Goal: Information Seeking & Learning: Learn about a topic

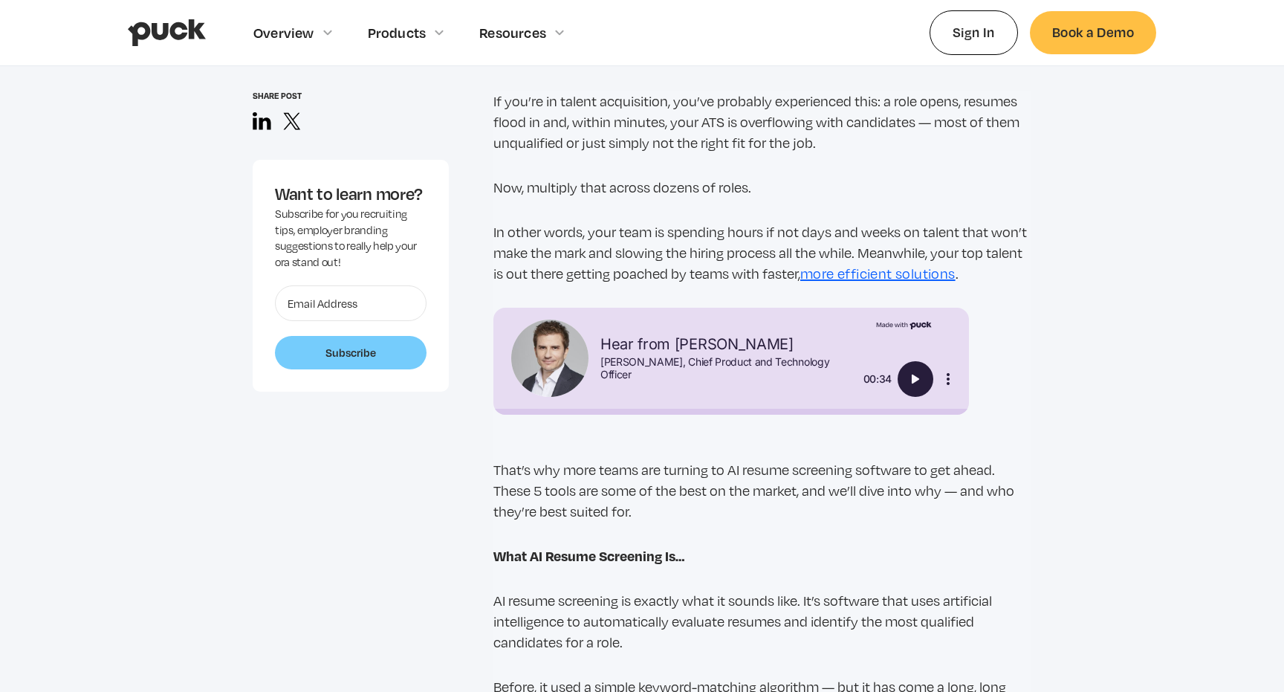
scroll to position [1200, 0]
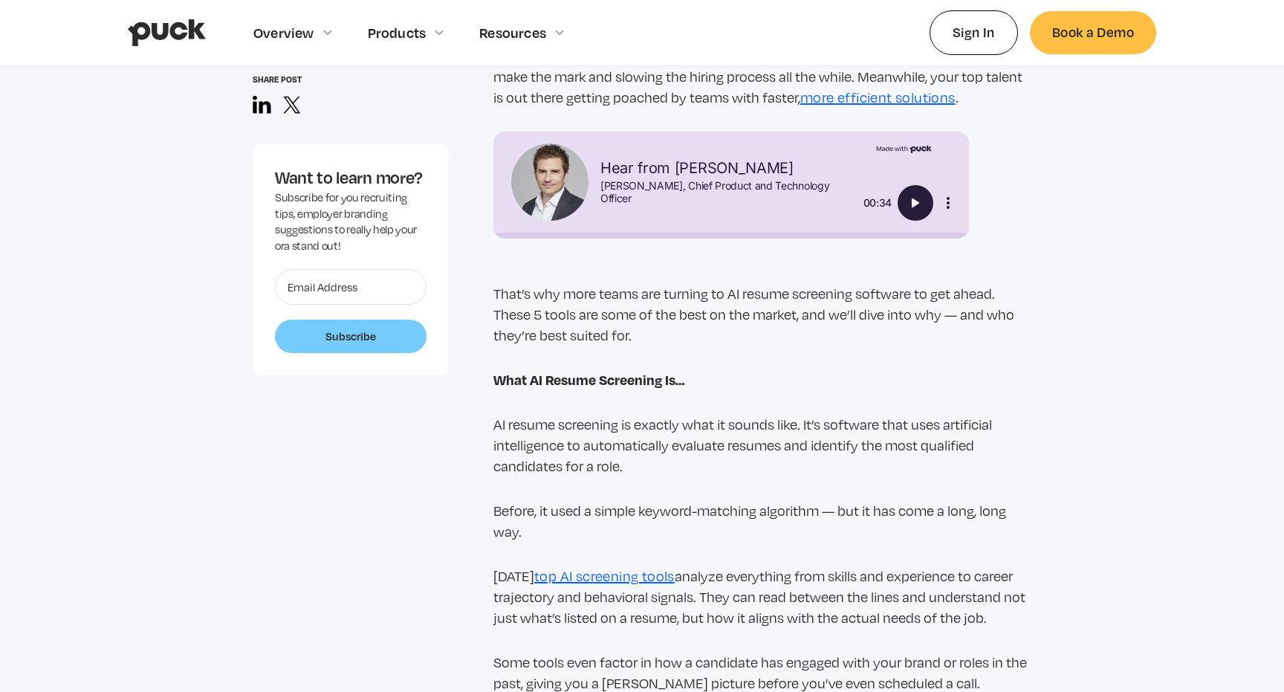
click at [909, 200] on img "Play" at bounding box center [916, 203] width 18 height 18
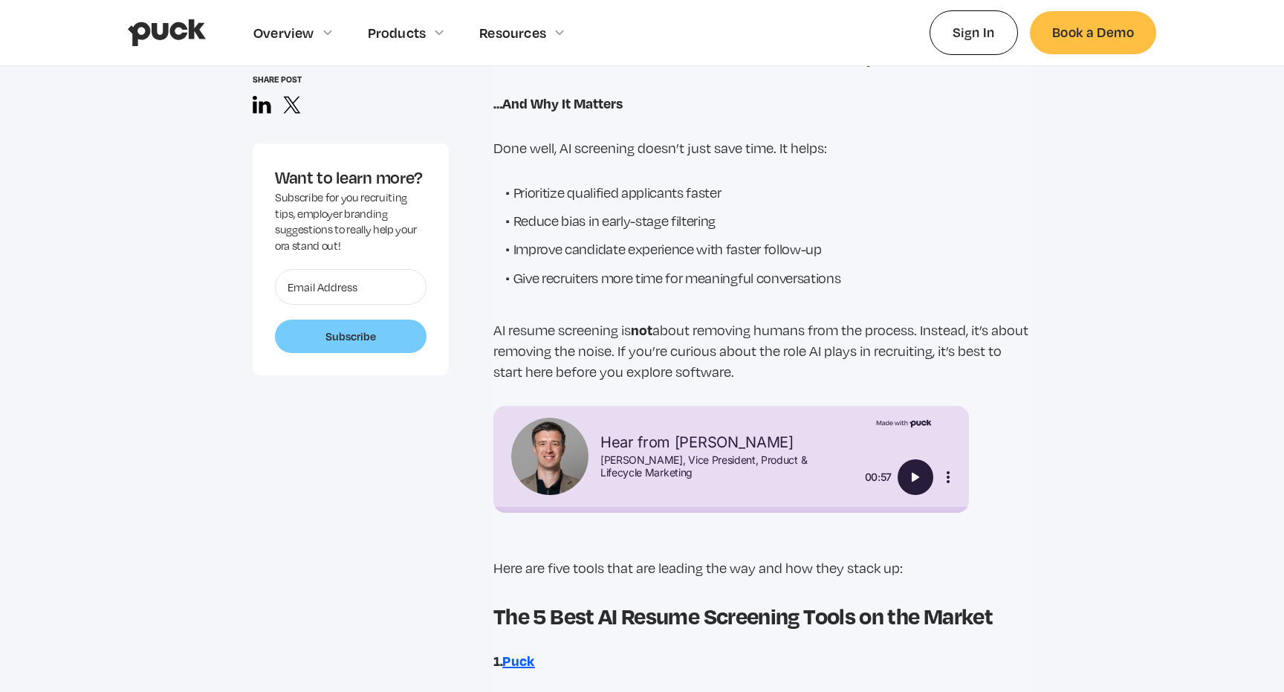
scroll to position [2190, 0]
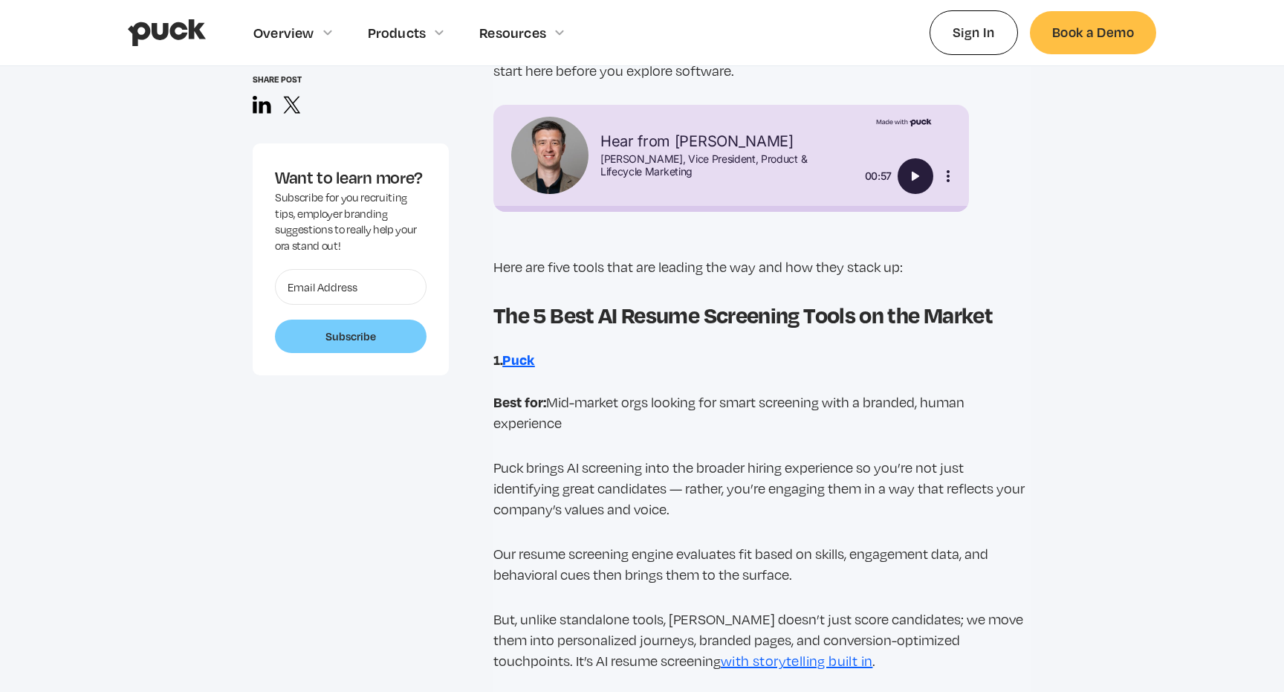
type input "0"
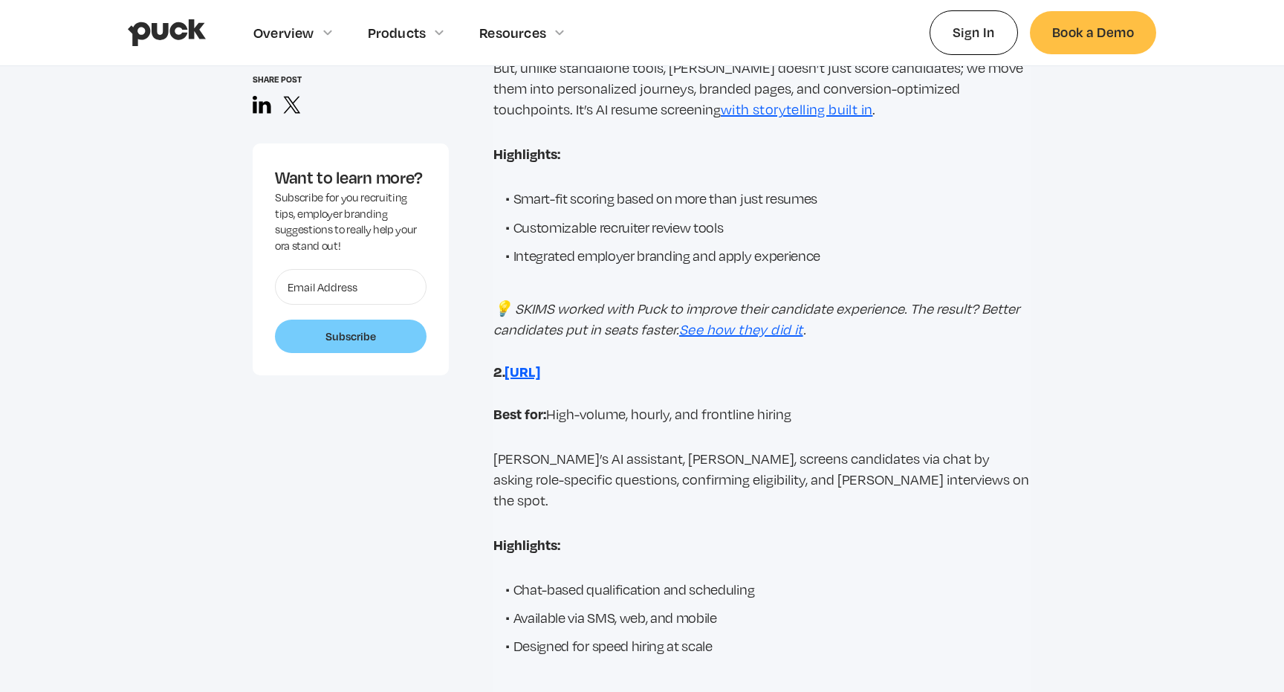
scroll to position [2781, 0]
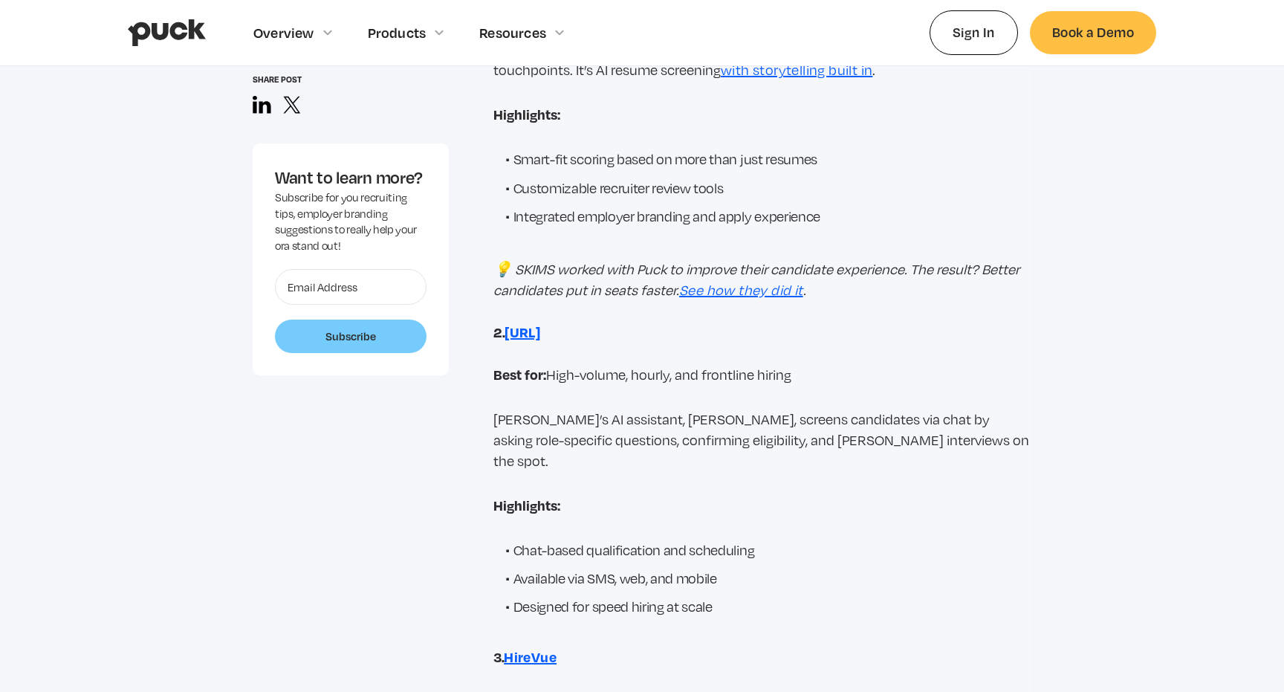
click at [540, 334] on strong "Paradox.ai" at bounding box center [523, 332] width 36 height 19
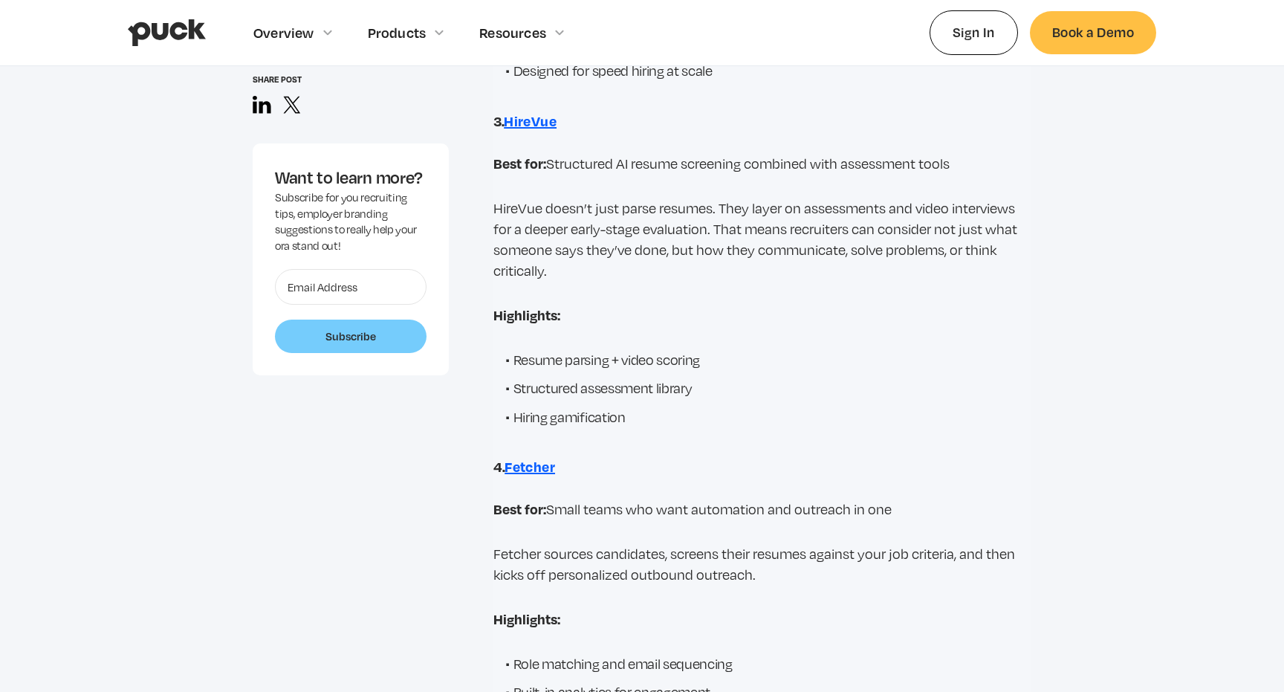
scroll to position [3318, 0]
click at [543, 110] on strong "HireVue" at bounding box center [530, 119] width 53 height 19
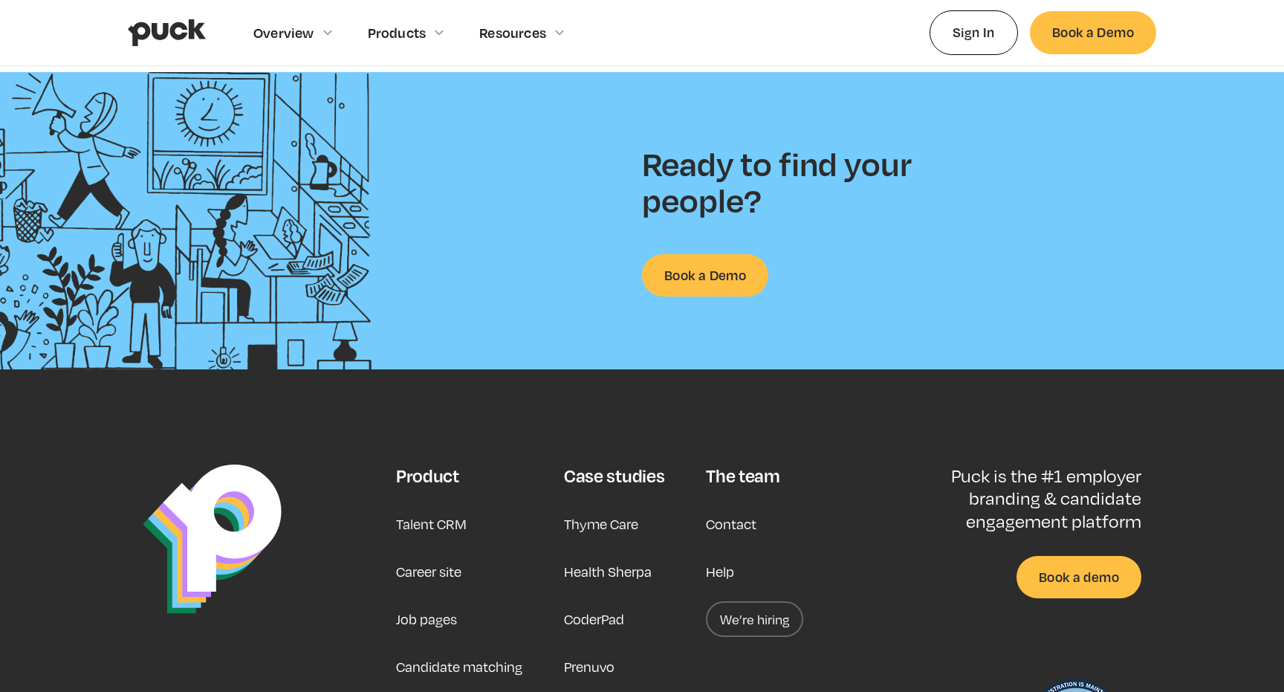
scroll to position [3828, 0]
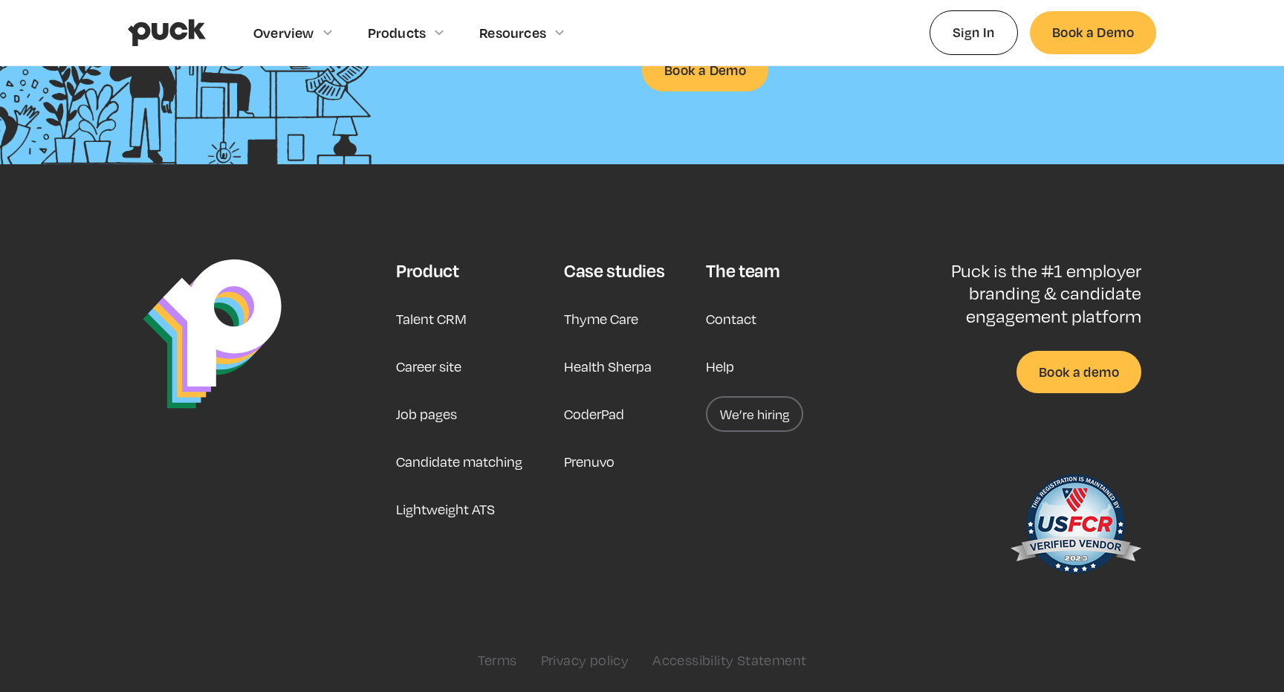
click at [424, 366] on link "Career site" at bounding box center [428, 367] width 65 height 36
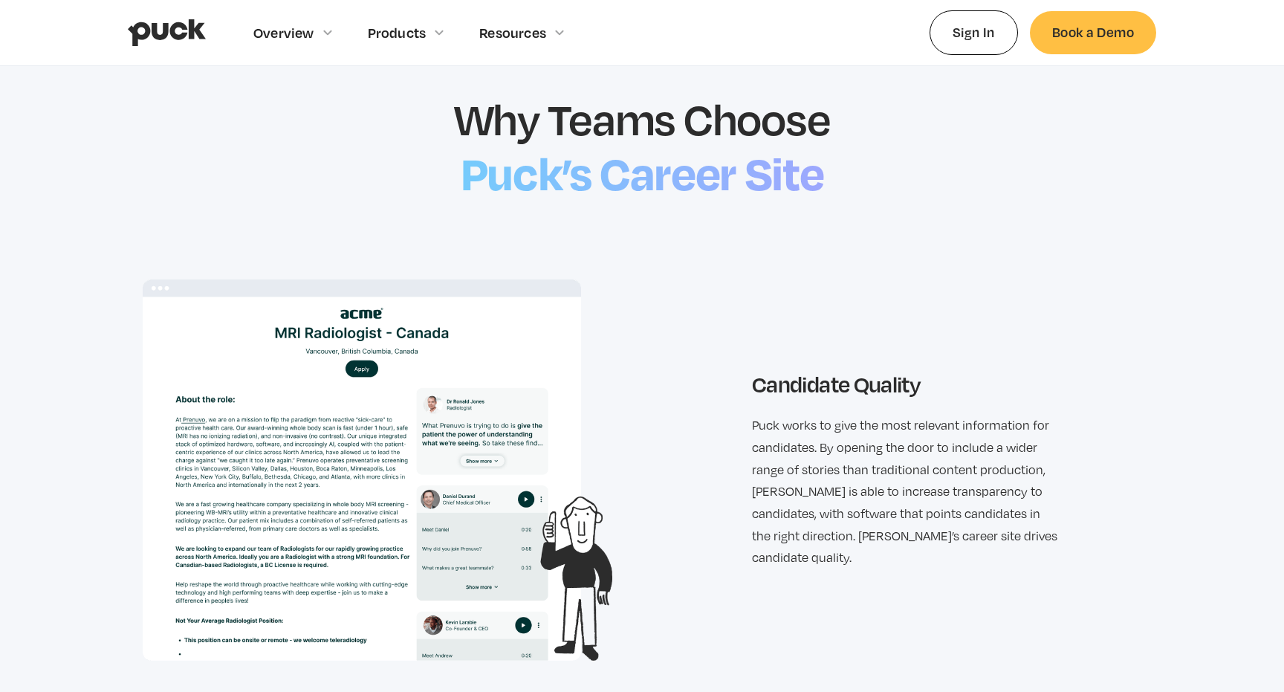
scroll to position [1406, 0]
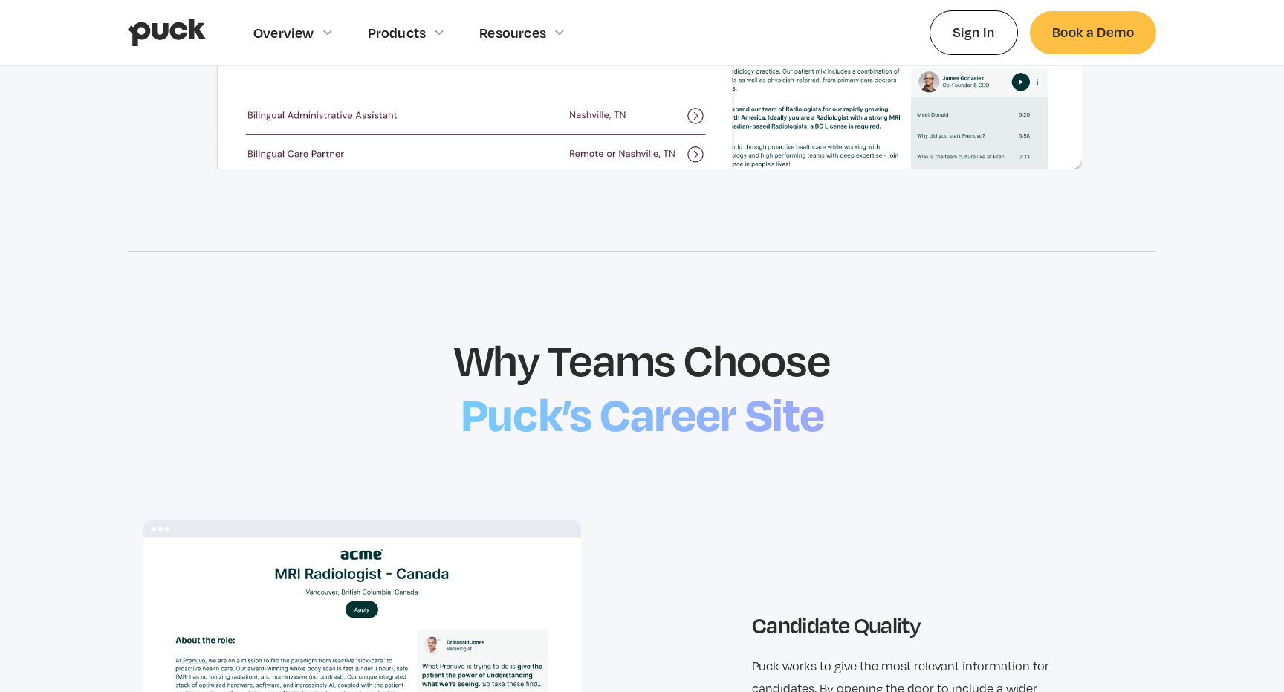
click at [171, 27] on img "home" at bounding box center [167, 33] width 78 height 28
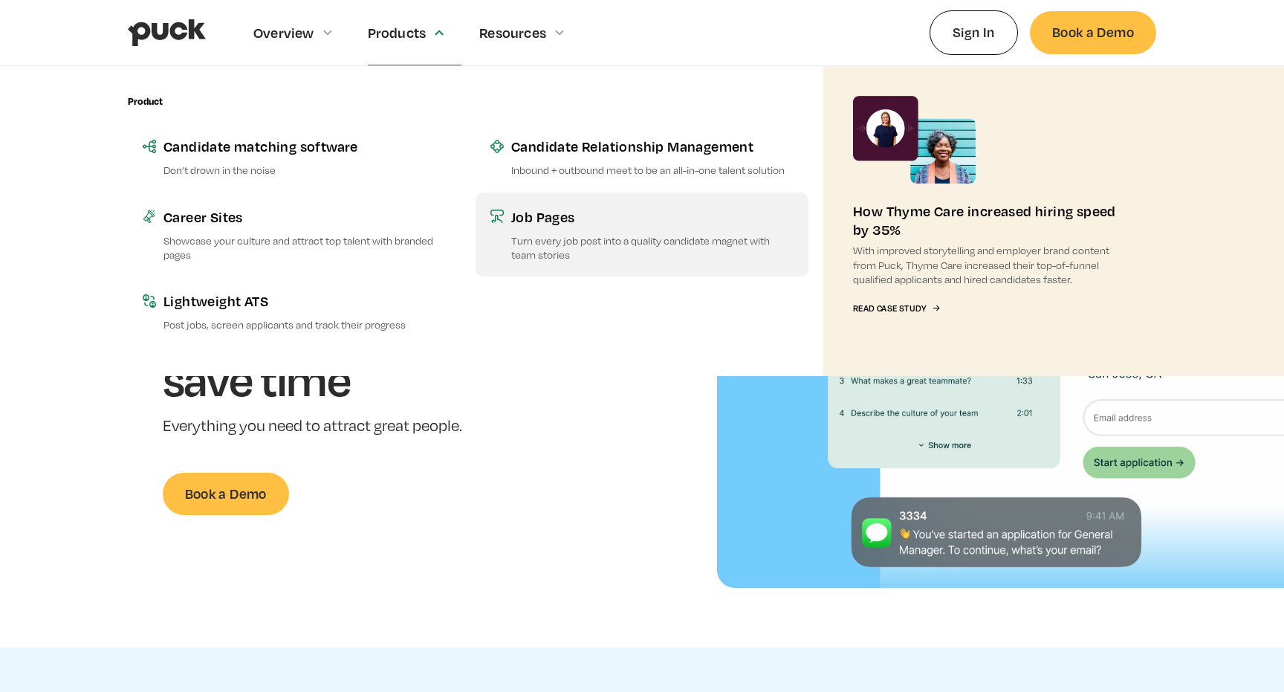
click at [540, 259] on p "Turn every job post into a quality candidate magnet with team stories" at bounding box center [652, 247] width 282 height 28
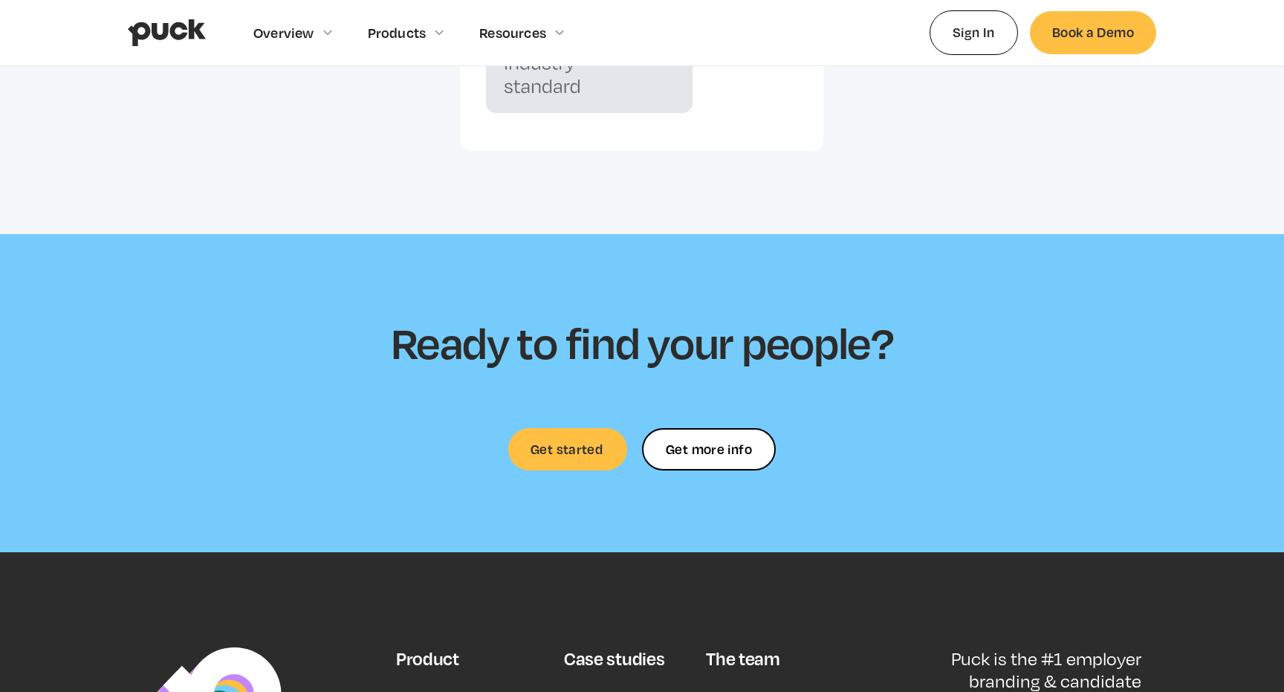
scroll to position [4615, 0]
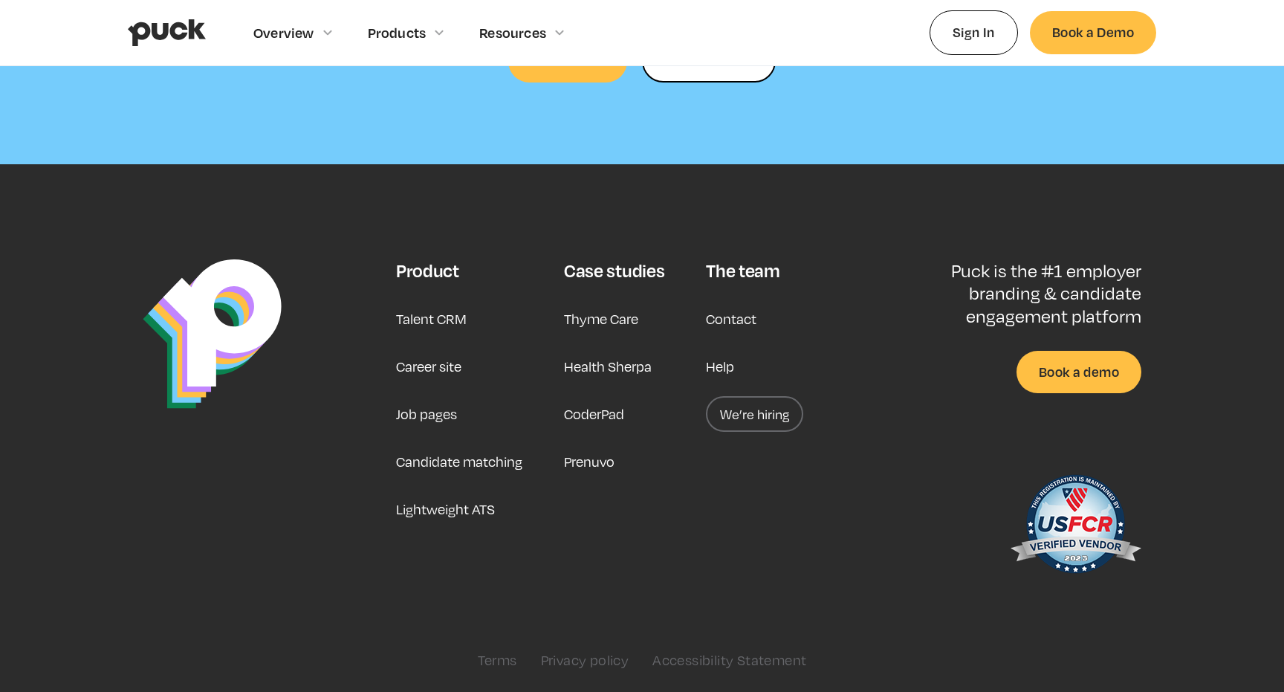
click at [608, 317] on link "Thyme Care" at bounding box center [601, 319] width 74 height 36
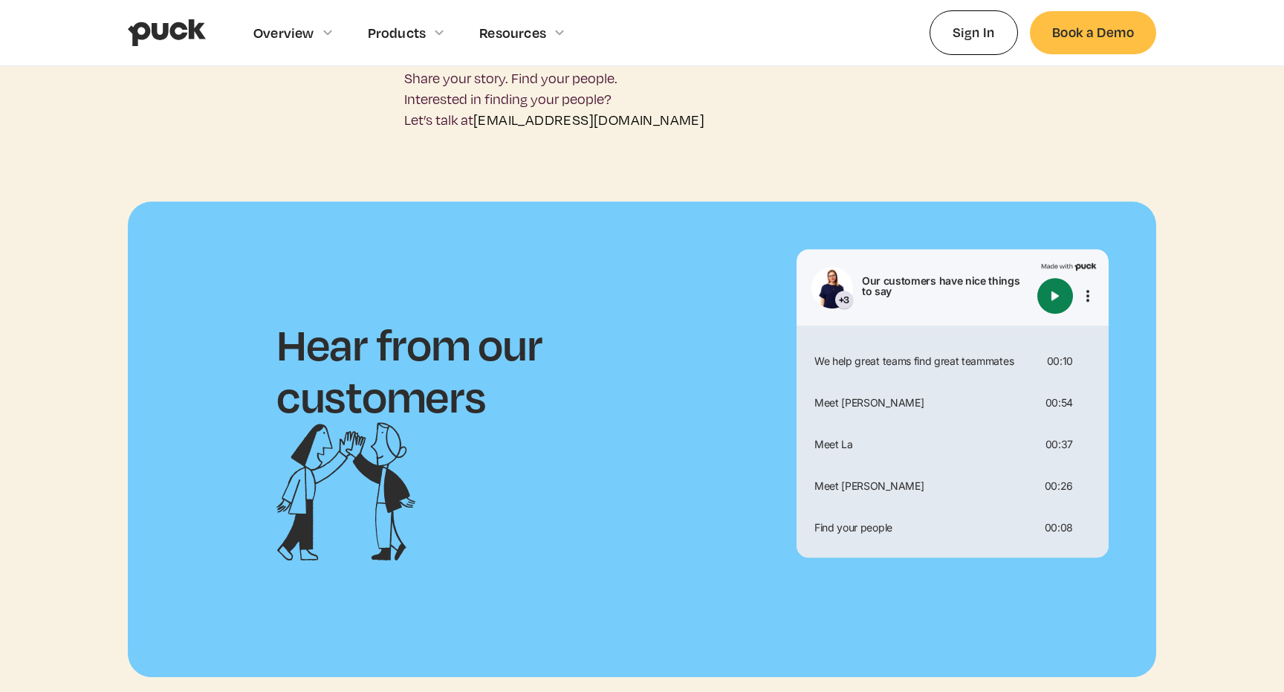
scroll to position [4154, 0]
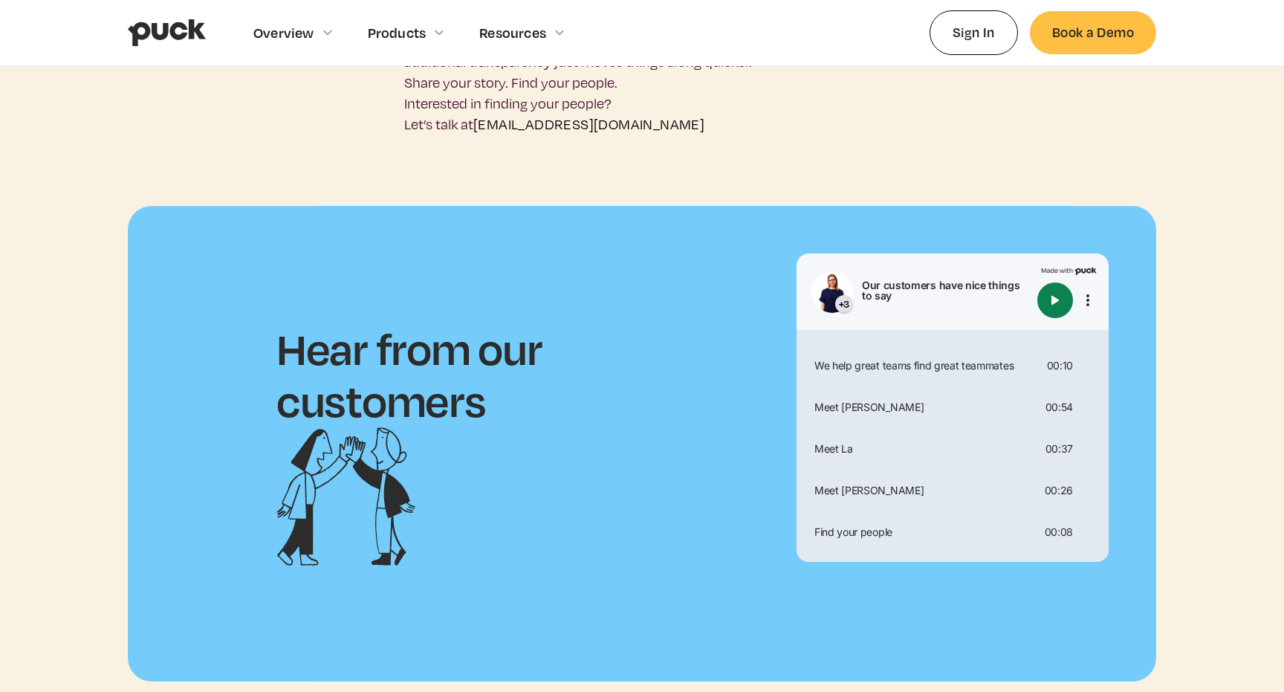
click at [1063, 291] on img "Play" at bounding box center [1055, 300] width 18 height 18
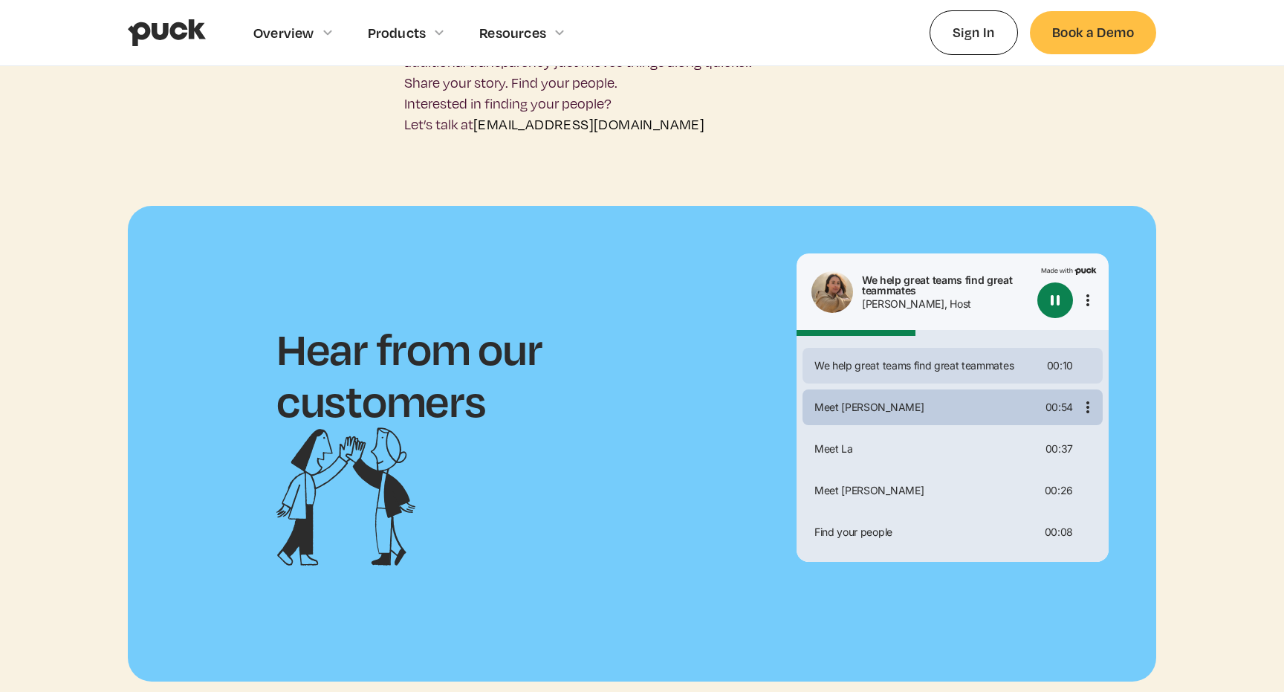
click at [892, 402] on div "Meet [PERSON_NAME]" at bounding box center [924, 407] width 231 height 10
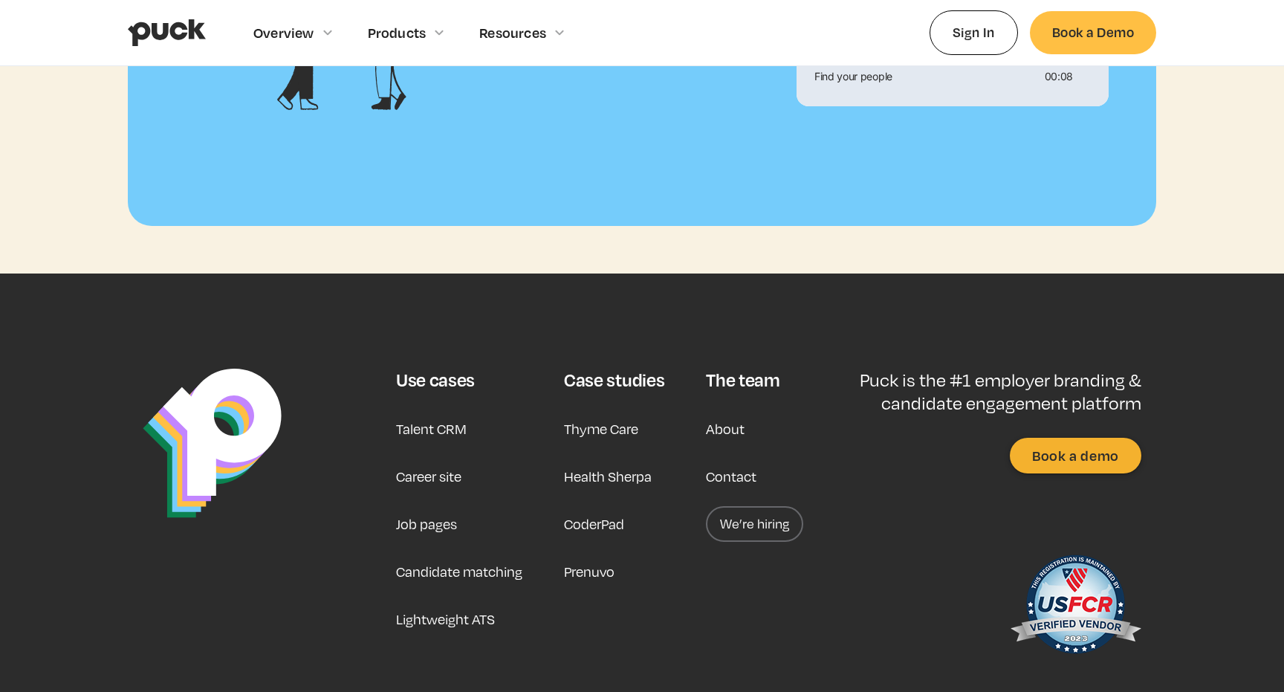
scroll to position [4648, 0]
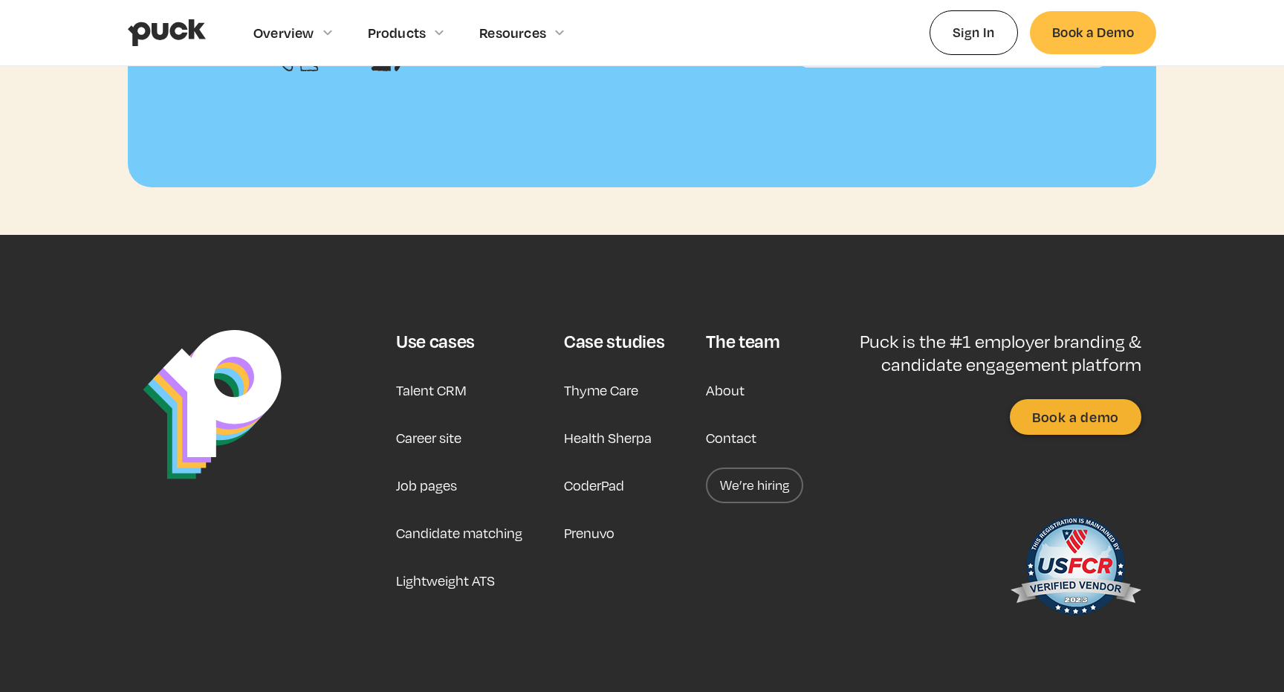
click at [603, 420] on link "Health Sherpa" at bounding box center [608, 438] width 88 height 36
type input "0.0788074074074074"
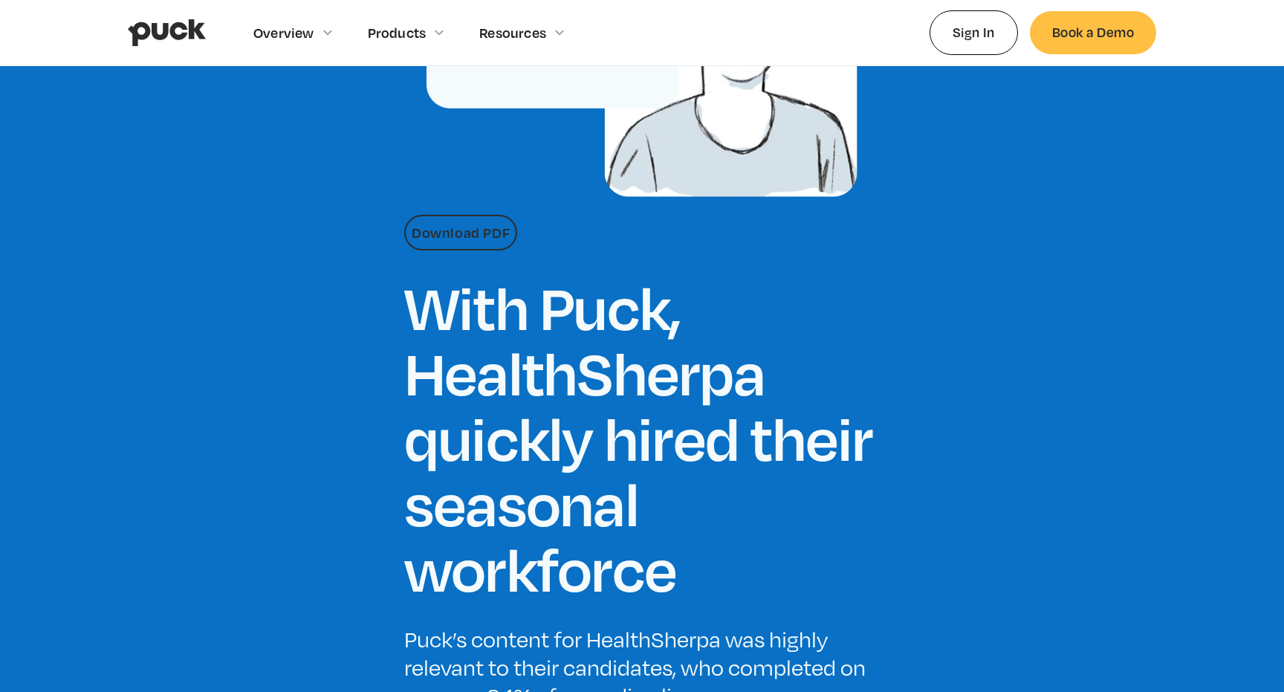
scroll to position [323, 0]
click at [466, 233] on link "Download PDF" at bounding box center [460, 232] width 113 height 36
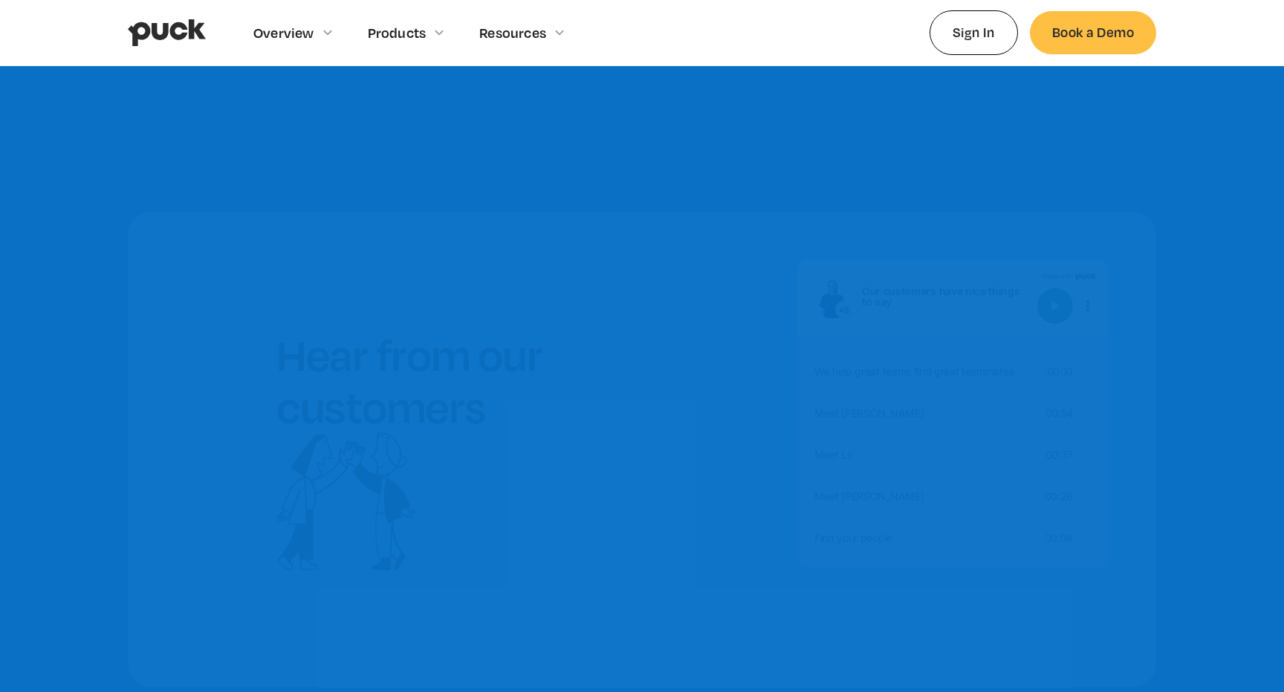
scroll to position [3810, 0]
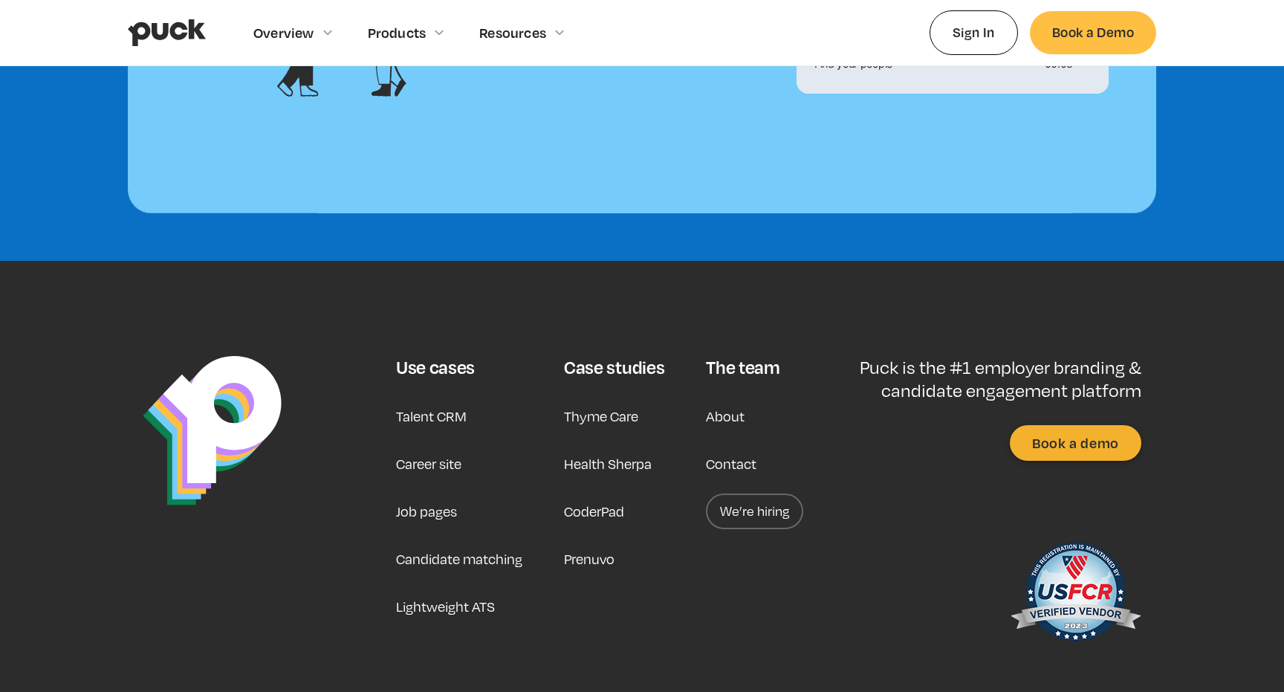
click at [433, 493] on link "Job pages" at bounding box center [426, 511] width 61 height 36
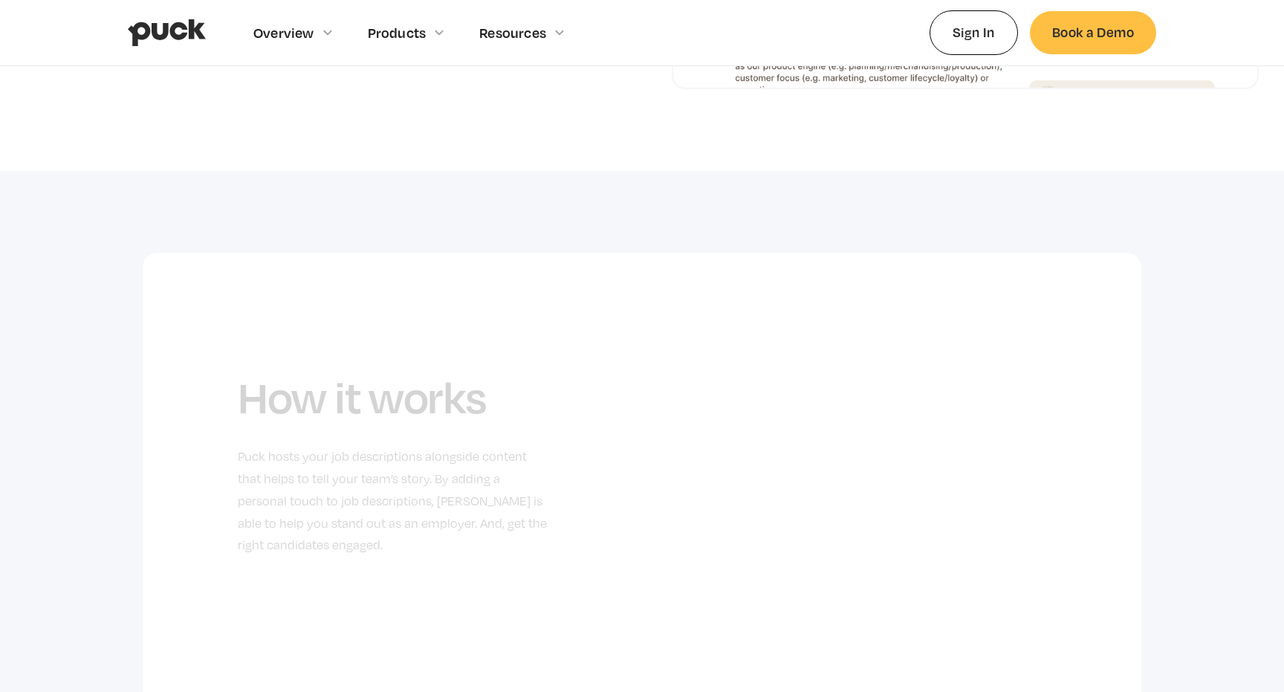
scroll to position [628, 0]
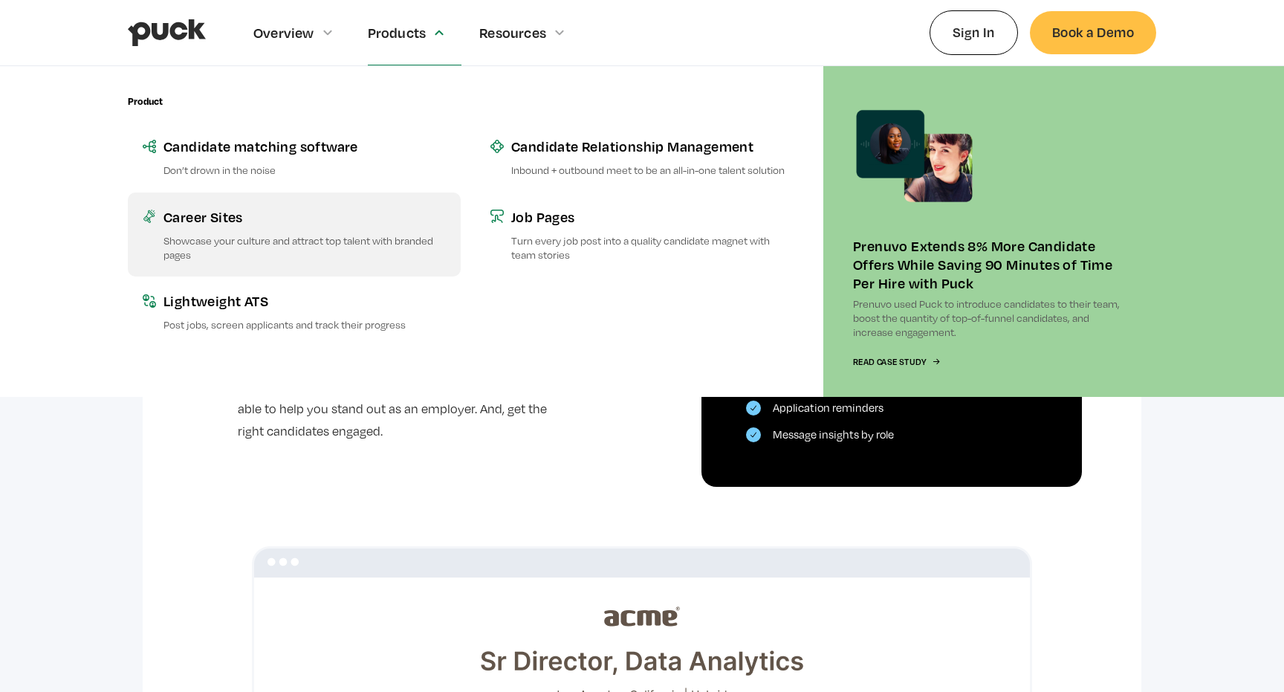
click at [215, 223] on div "Career Sites" at bounding box center [305, 216] width 282 height 19
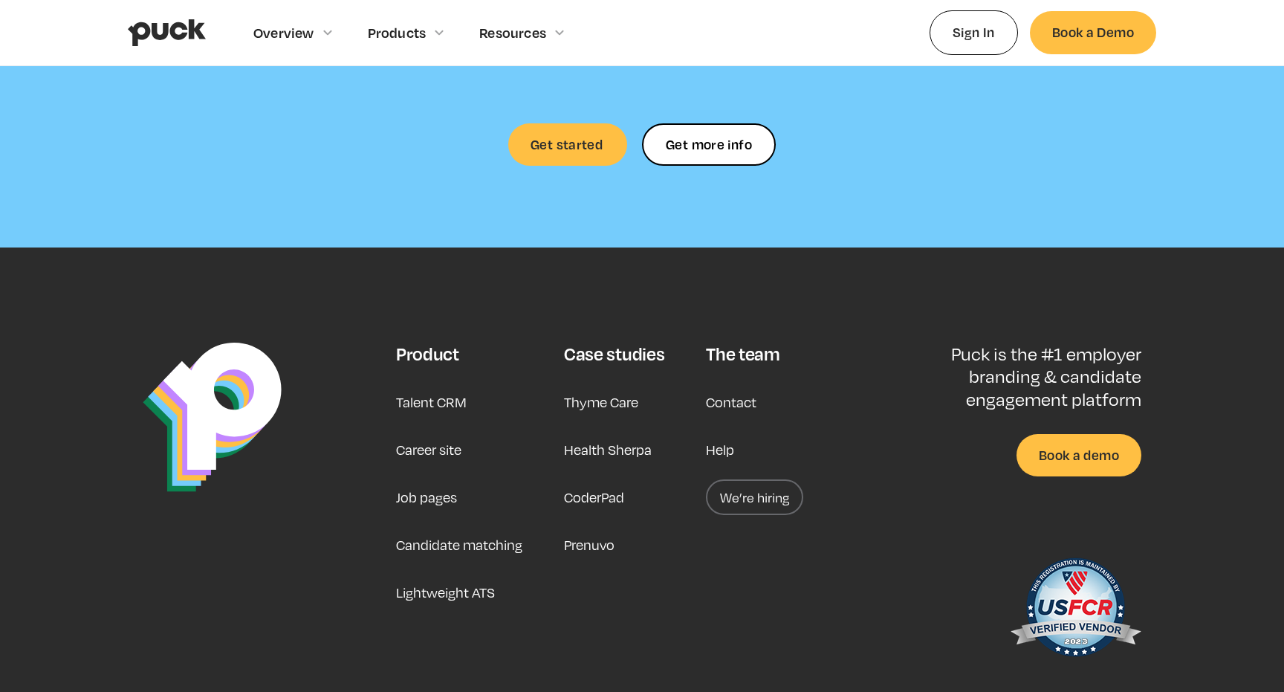
scroll to position [4456, 0]
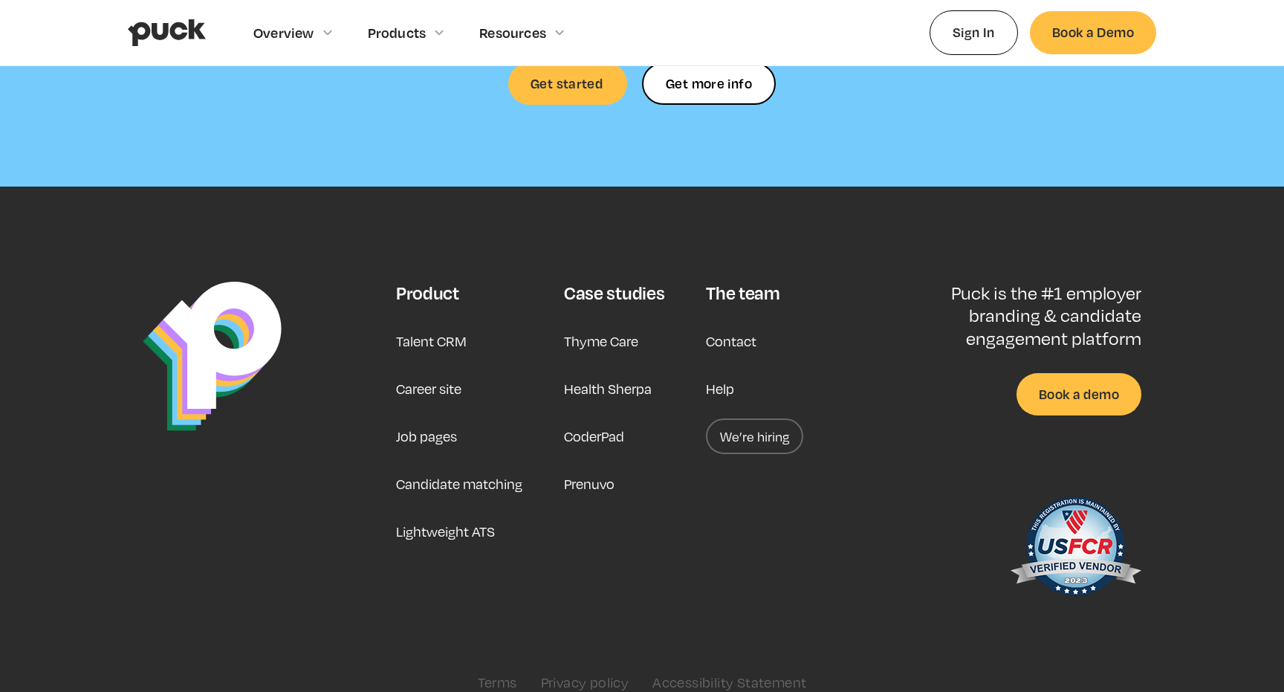
click at [444, 466] on link "Candidate matching" at bounding box center [459, 484] width 126 height 36
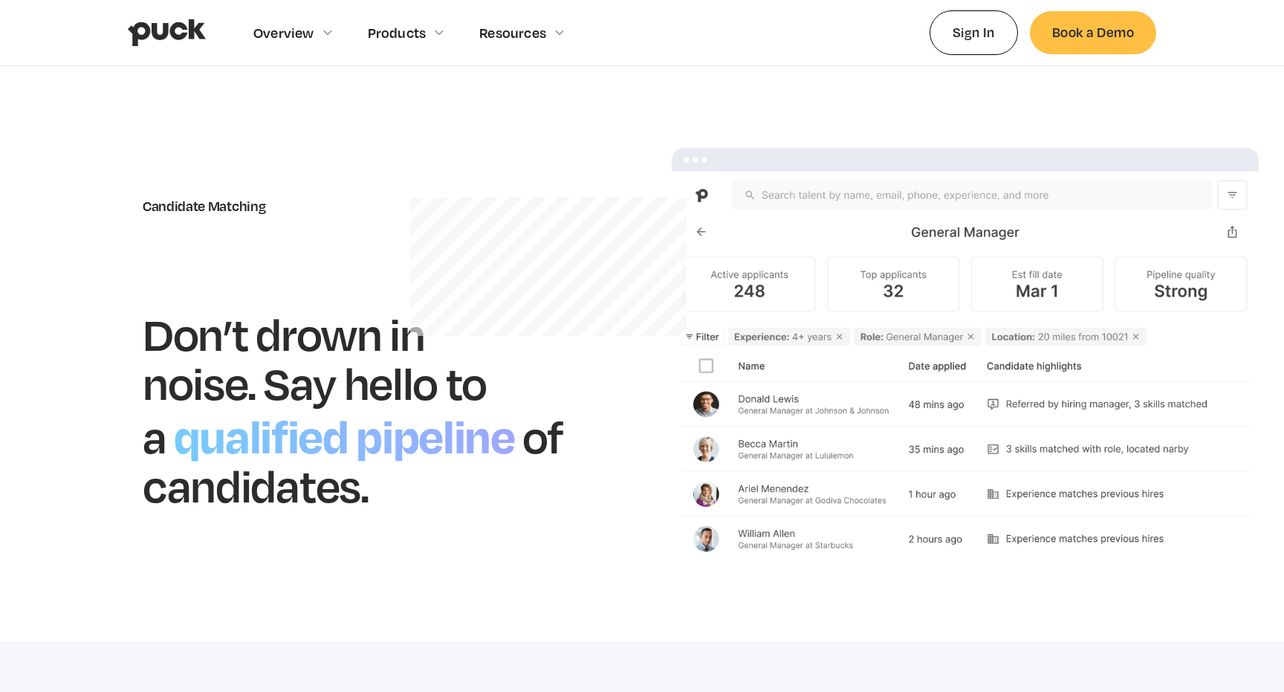
click at [169, 25] on img "home" at bounding box center [167, 33] width 78 height 28
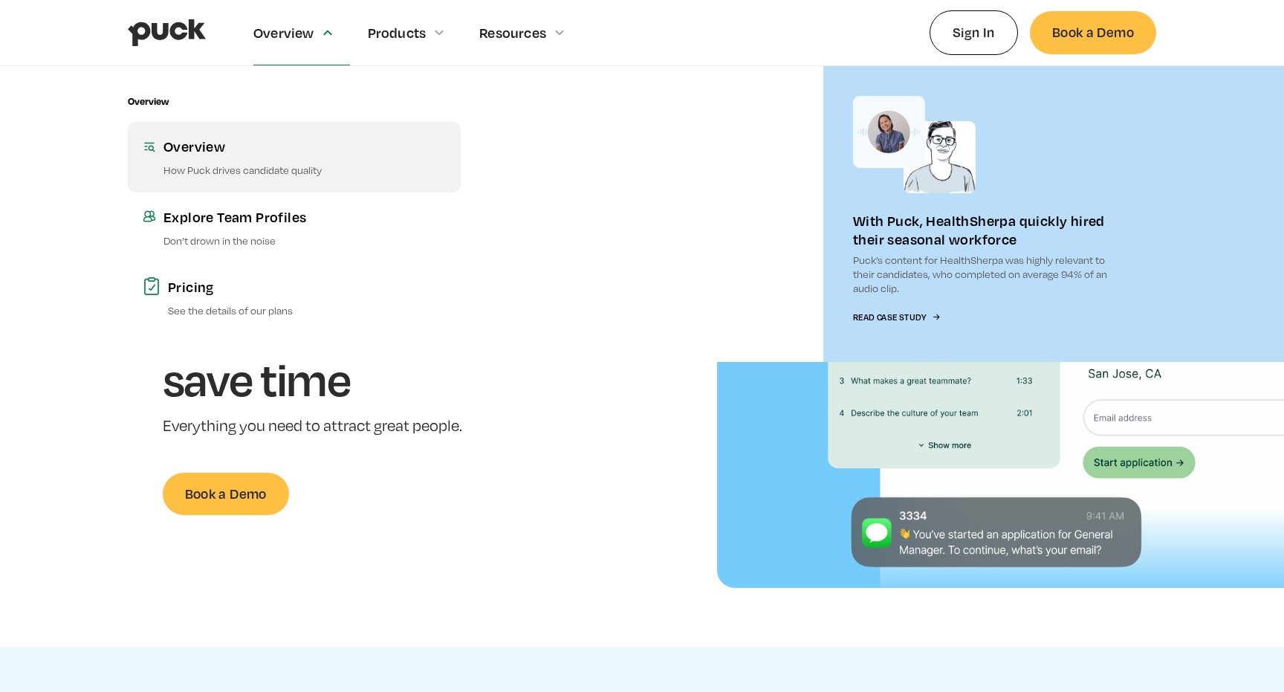
click at [222, 178] on link "Overview How Puck drives candidate quality" at bounding box center [294, 157] width 333 height 70
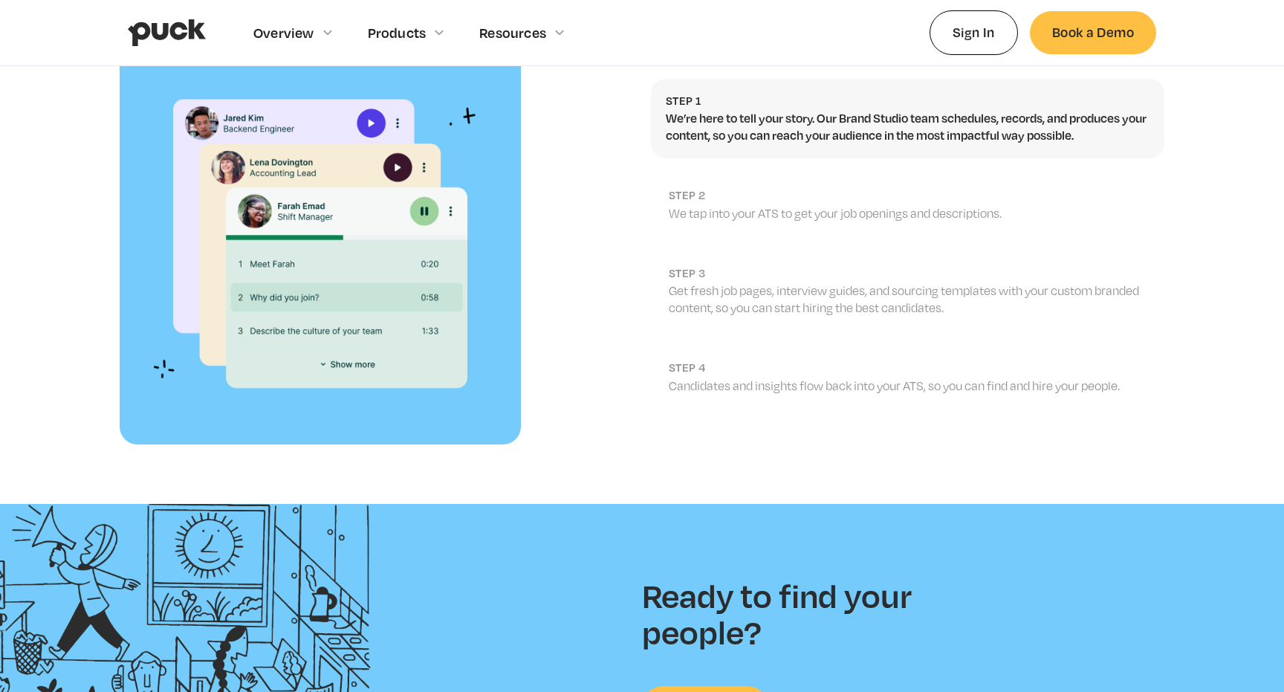
click at [206, 229] on img at bounding box center [320, 243] width 401 height 401
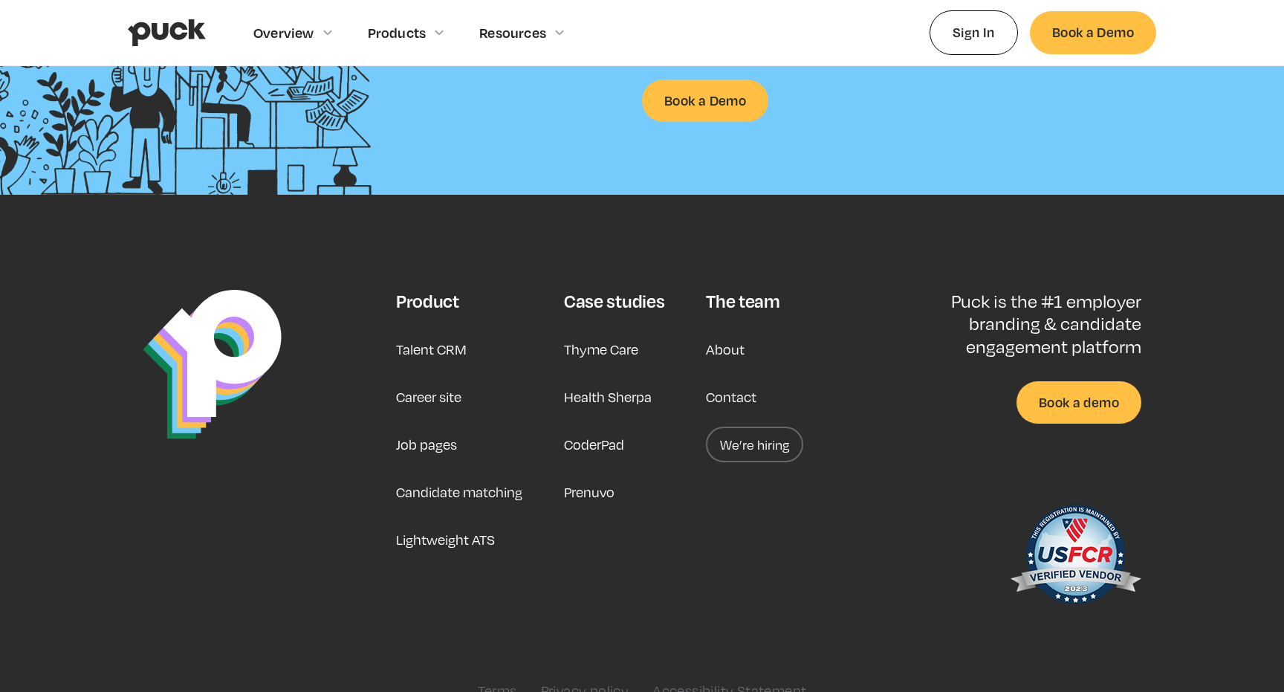
scroll to position [2278, 0]
